Goal: Entertainment & Leisure: Consume media (video, audio)

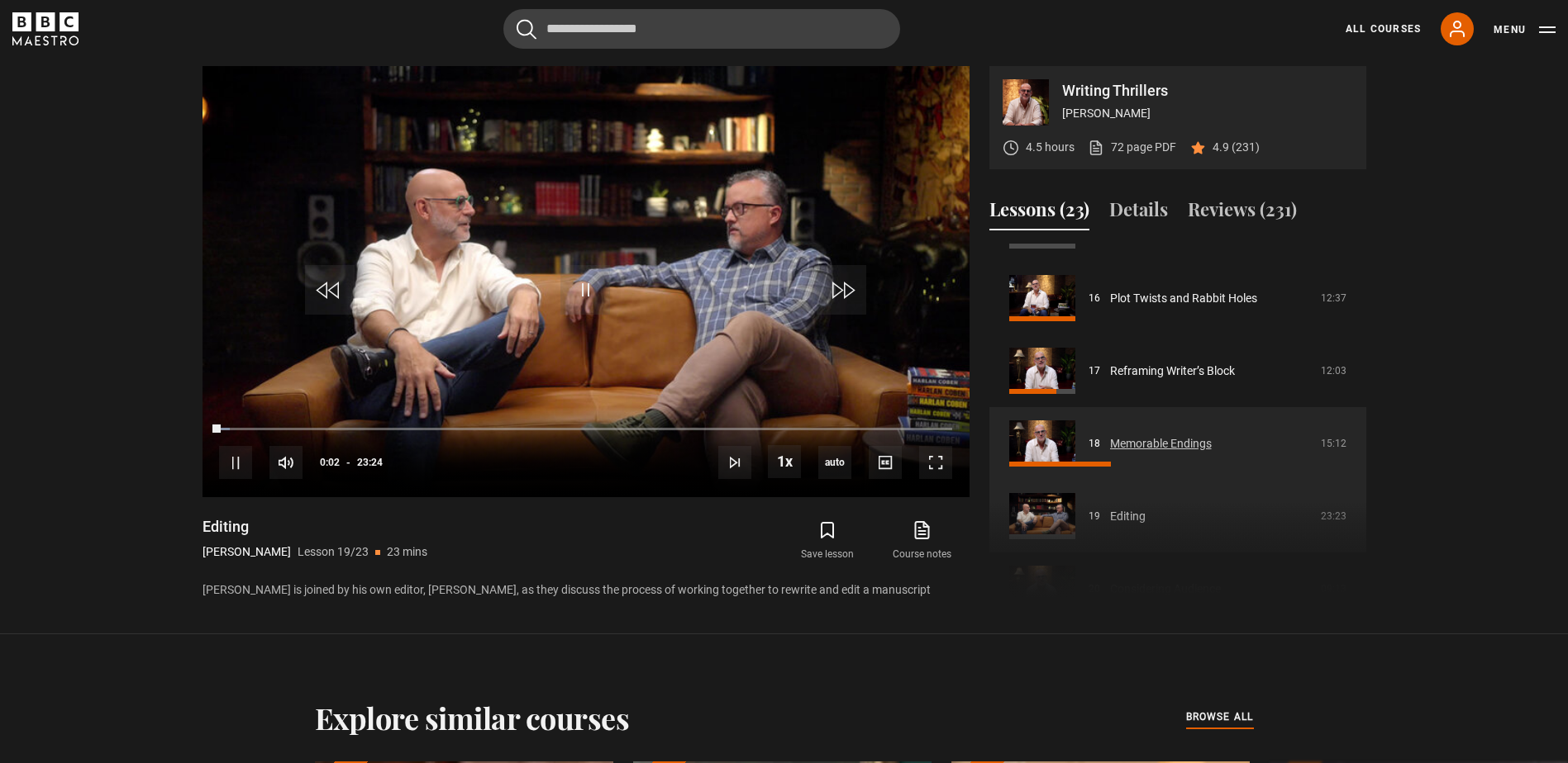
scroll to position [1143, 0]
click at [1118, 437] on link "Memorable Endings" at bounding box center [1161, 445] width 102 height 17
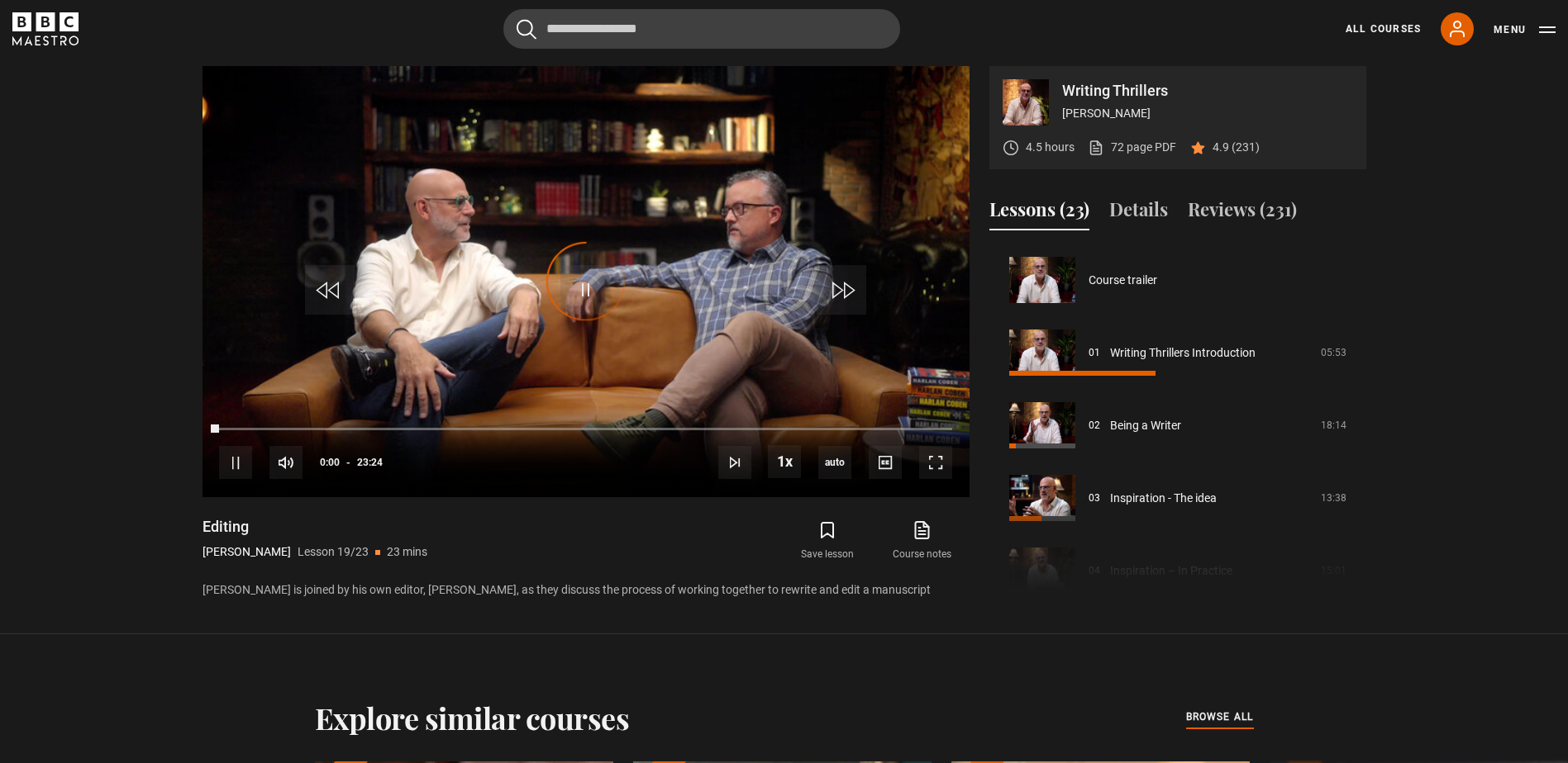
scroll to position [1309, 0]
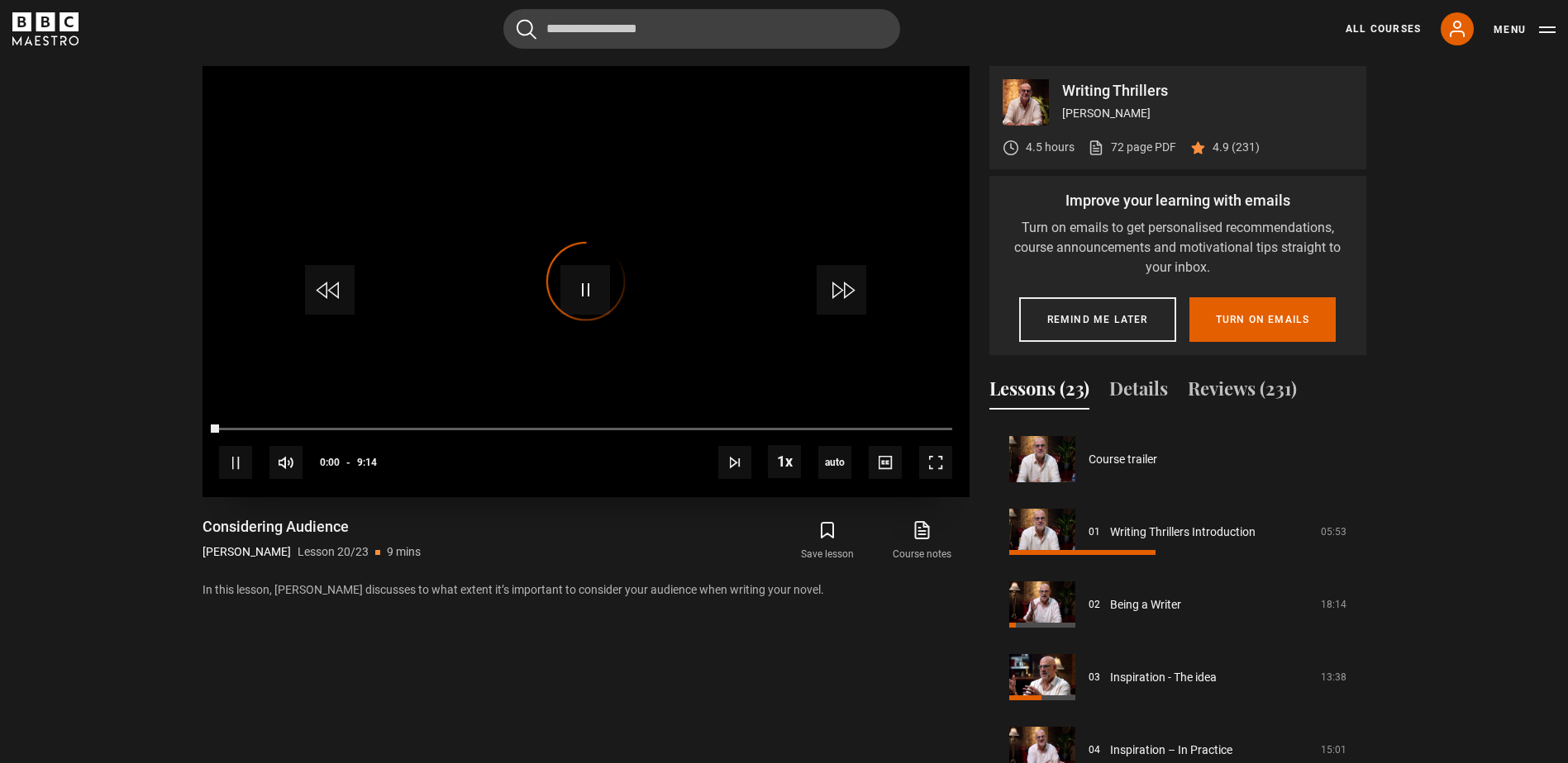
scroll to position [1382, 0]
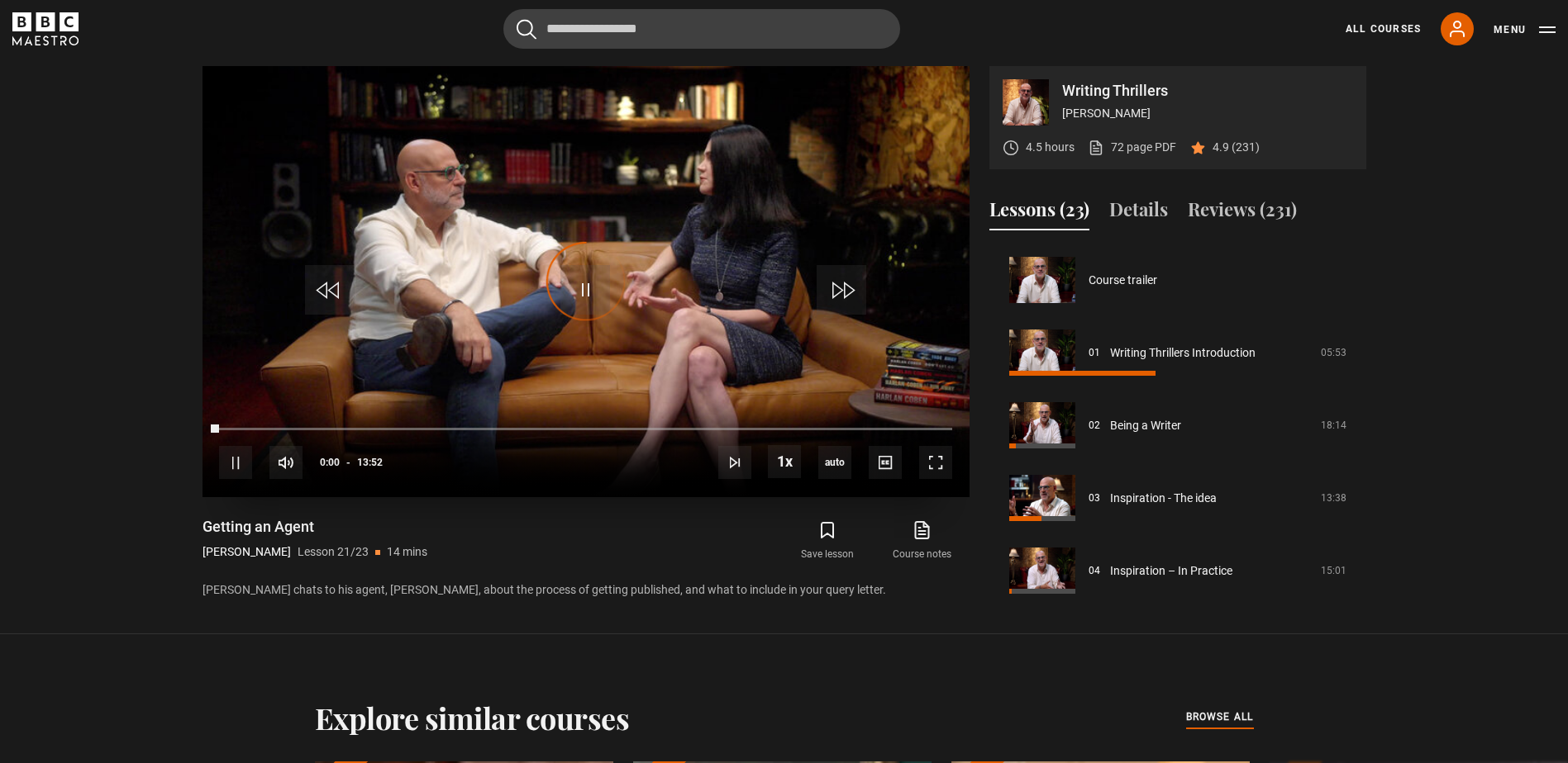
scroll to position [1388, 0]
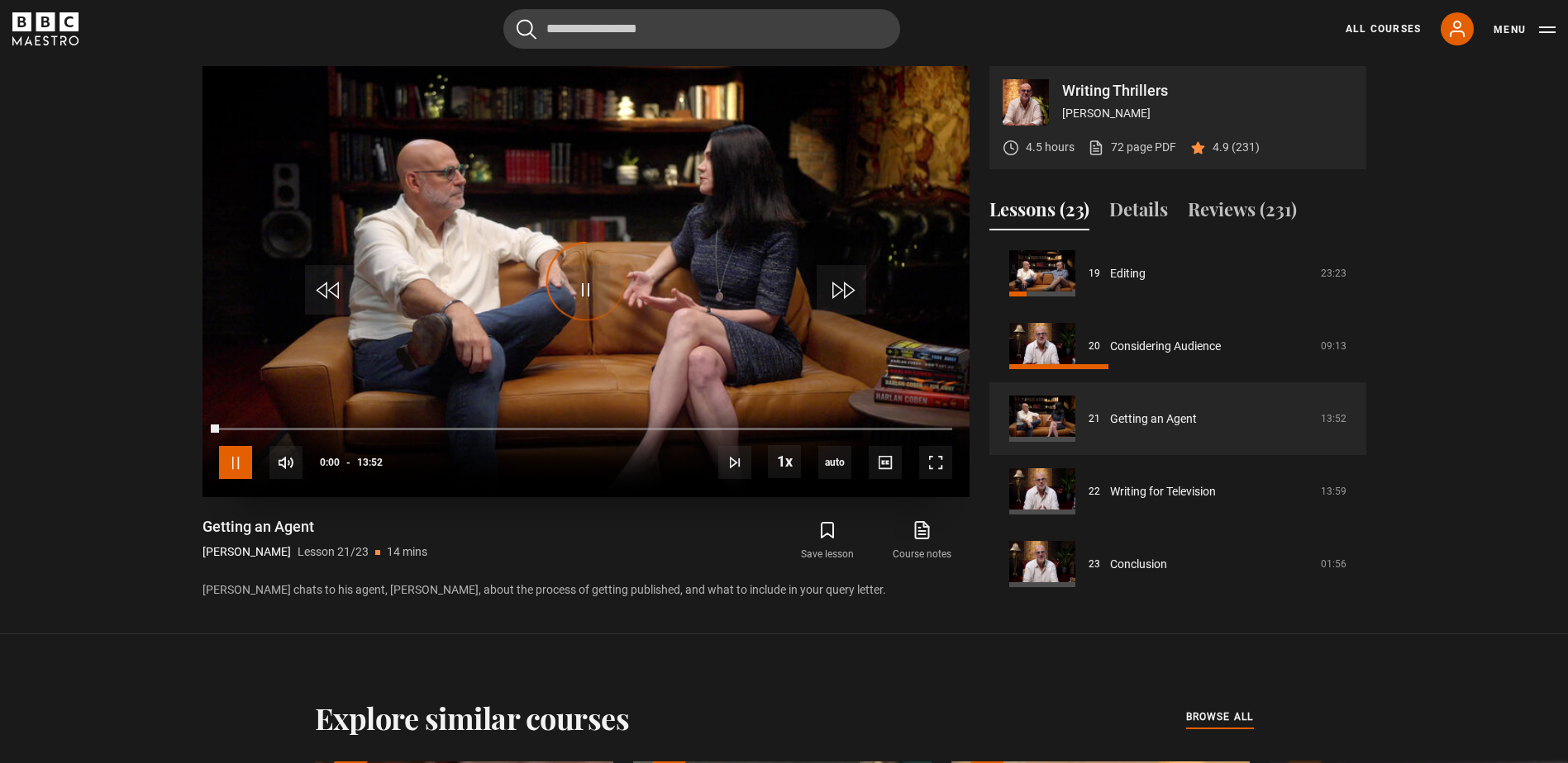
click at [231, 470] on span "Video Player" at bounding box center [236, 463] width 33 height 33
click at [1460, 32] on icon at bounding box center [1457, 28] width 13 height 14
click at [1459, 32] on icon at bounding box center [1457, 28] width 13 height 14
